Goal: Check status: Check status

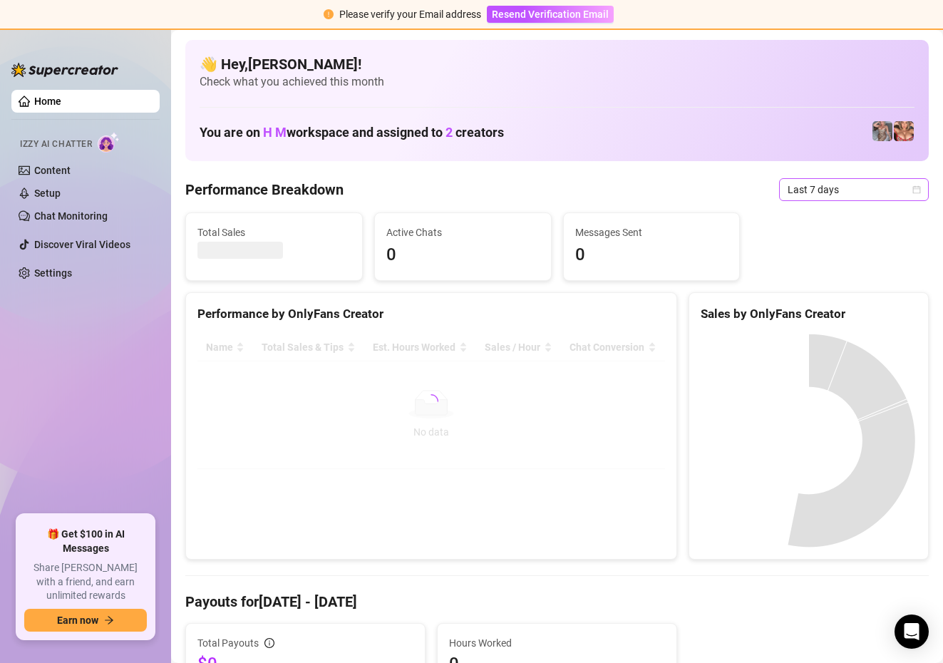
click at [858, 194] on span "Last 7 days" at bounding box center [854, 189] width 133 height 21
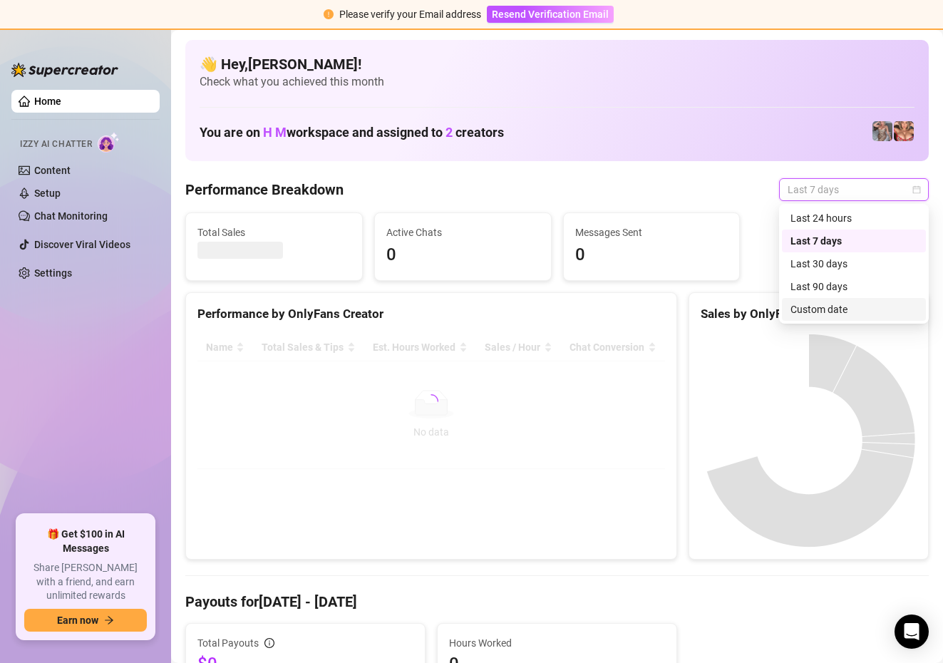
click at [809, 313] on div "Custom date" at bounding box center [854, 310] width 127 height 16
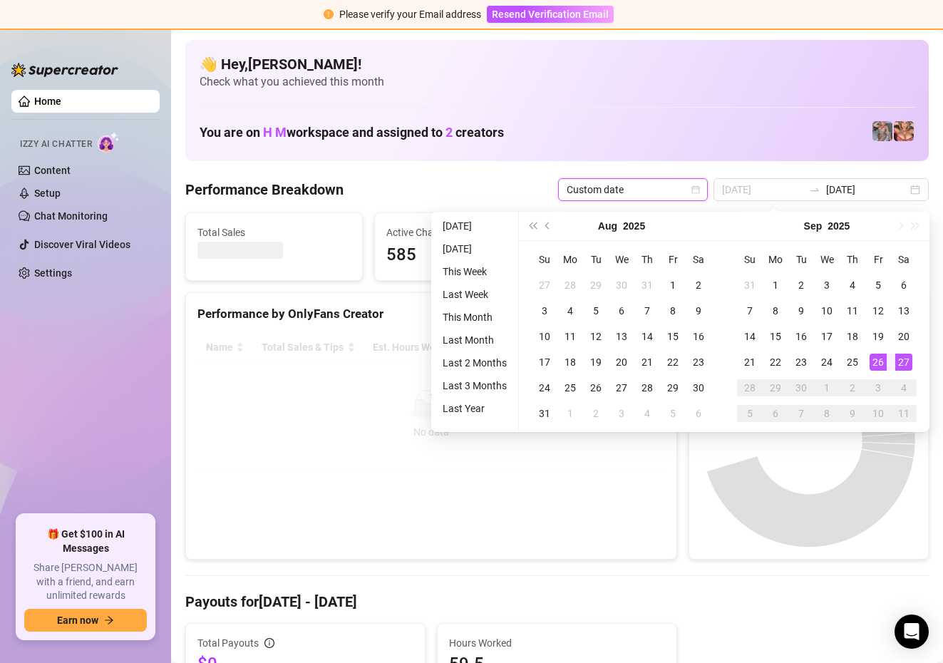
type input "[DATE]"
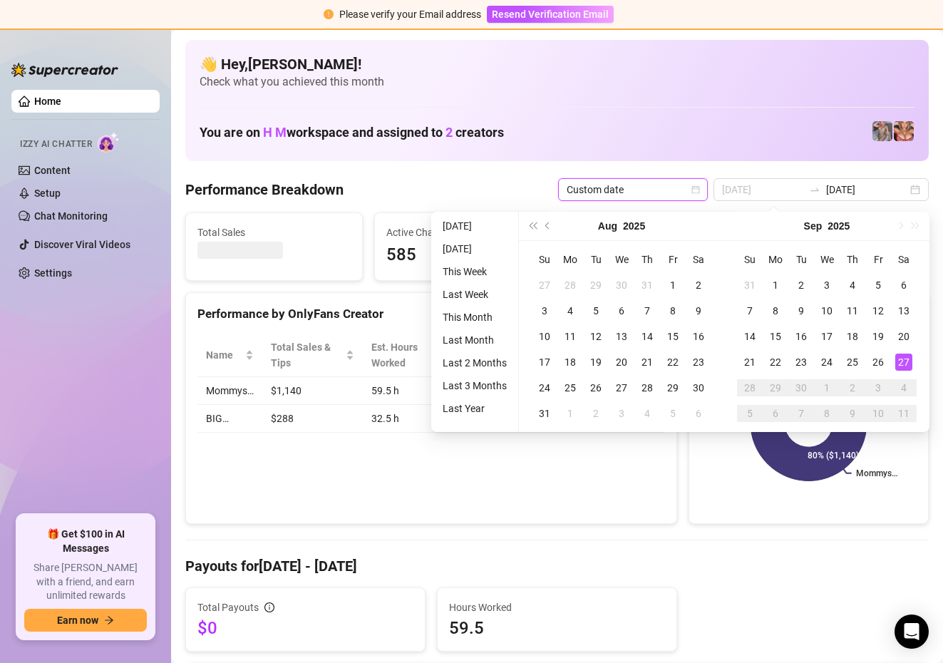
click at [905, 360] on div "27" at bounding box center [903, 362] width 17 height 17
type input "[DATE]"
